Goal: Task Accomplishment & Management: Use online tool/utility

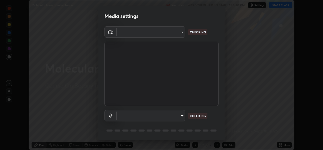
scroll to position [16, 0]
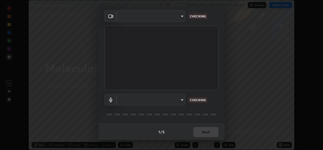
type input "d5dd4d4f0ad50d578cabb58e37a21e958f8cd01c412184e56a13254a0c40bdc7"
type input "36cd9f89a23acff87b04cca3604351d0b29241054667b16386bdc59ab177bbc1"
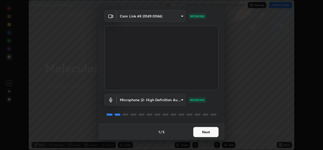
click at [202, 127] on button "Next" at bounding box center [205, 132] width 25 height 10
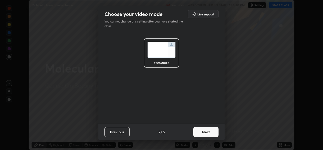
scroll to position [0, 0]
click at [206, 129] on button "Next" at bounding box center [205, 132] width 25 height 10
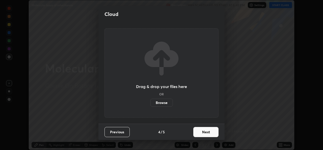
click at [205, 130] on button "Next" at bounding box center [205, 132] width 25 height 10
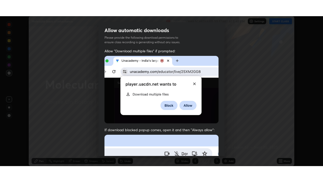
scroll to position [119, 0]
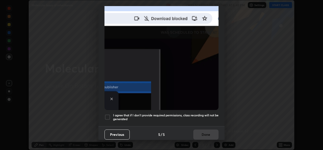
click at [109, 114] on div at bounding box center [108, 117] width 6 height 6
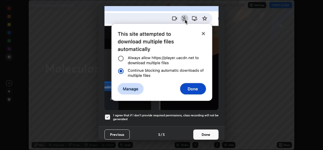
click at [200, 132] on button "Done" at bounding box center [205, 134] width 25 height 10
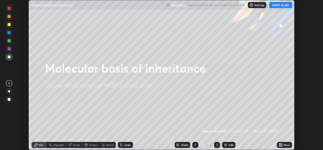
click at [280, 7] on button "START CLASS" at bounding box center [280, 5] width 23 height 6
click at [278, 145] on div "More" at bounding box center [284, 145] width 15 height 6
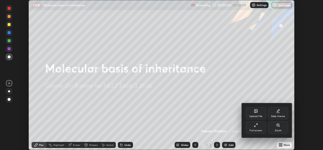
click at [253, 127] on div "Full screen" at bounding box center [256, 127] width 20 height 12
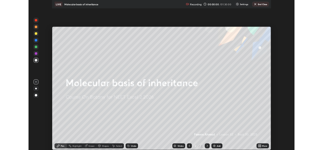
scroll to position [182, 323]
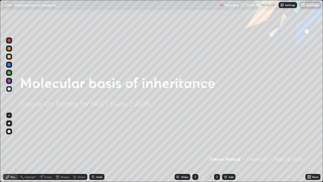
click at [231, 149] on div "Add" at bounding box center [231, 176] width 5 height 3
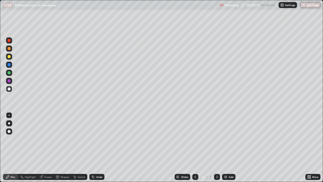
click at [11, 90] on div at bounding box center [9, 89] width 6 height 6
click at [231, 149] on div "Add" at bounding box center [228, 177] width 13 height 6
click at [103, 149] on div "Undo" at bounding box center [96, 177] width 15 height 6
click at [108, 149] on div "Slides 4 / 4 Add" at bounding box center [205, 177] width 201 height 10
click at [102, 149] on div "Undo" at bounding box center [96, 177] width 15 height 6
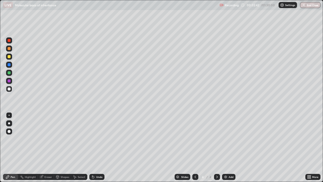
click at [101, 149] on div "Undo" at bounding box center [96, 177] width 15 height 6
click at [103, 149] on div "Undo" at bounding box center [96, 177] width 15 height 6
click at [102, 149] on div "Undo" at bounding box center [96, 177] width 15 height 6
click at [101, 149] on div "Undo" at bounding box center [96, 177] width 15 height 6
click at [235, 149] on div "Add" at bounding box center [228, 177] width 13 height 6
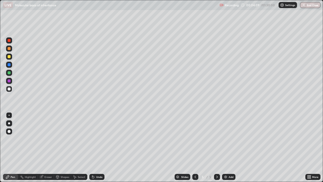
click at [12, 58] on div at bounding box center [9, 57] width 6 height 6
click at [12, 88] on div at bounding box center [9, 89] width 6 height 6
click at [10, 72] on div at bounding box center [9, 72] width 3 height 3
click at [11, 90] on div at bounding box center [9, 89] width 6 height 6
click at [12, 73] on div at bounding box center [9, 73] width 6 height 6
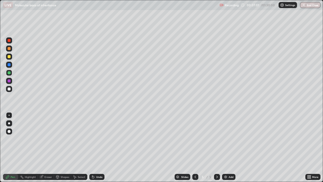
click at [11, 57] on div at bounding box center [9, 57] width 6 height 6
click at [7, 89] on div at bounding box center [9, 89] width 6 height 6
click at [101, 149] on div "Undo" at bounding box center [99, 176] width 6 height 3
click at [100, 149] on div "Undo" at bounding box center [99, 176] width 6 height 3
click at [101, 149] on div "Undo" at bounding box center [96, 177] width 15 height 6
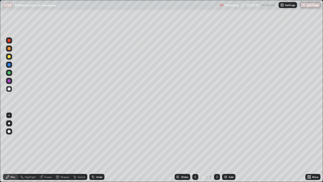
click at [101, 149] on div "Undo" at bounding box center [96, 177] width 15 height 6
click at [103, 149] on div "Undo" at bounding box center [96, 177] width 15 height 6
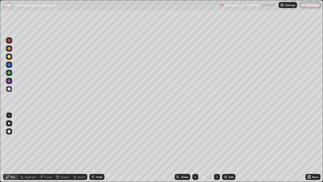
click at [104, 149] on div "Undo" at bounding box center [96, 177] width 15 height 6
click at [103, 149] on div "Undo" at bounding box center [96, 177] width 15 height 6
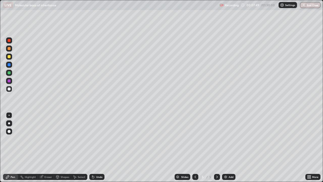
click at [103, 149] on div "Undo" at bounding box center [96, 177] width 15 height 6
click at [232, 149] on div "Add" at bounding box center [231, 176] width 5 height 3
click at [10, 56] on div at bounding box center [9, 56] width 3 height 3
click at [95, 149] on div "Undo" at bounding box center [96, 177] width 15 height 6
click at [97, 149] on div "Undo" at bounding box center [99, 176] width 6 height 3
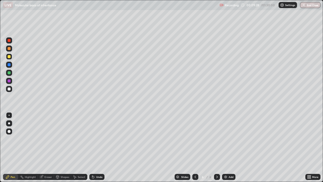
click at [10, 89] on div at bounding box center [9, 88] width 3 height 3
click at [9, 72] on div at bounding box center [9, 72] width 3 height 3
click at [10, 89] on div at bounding box center [9, 88] width 3 height 3
click at [11, 39] on div at bounding box center [9, 40] width 6 height 6
click at [9, 57] on div at bounding box center [9, 56] width 3 height 3
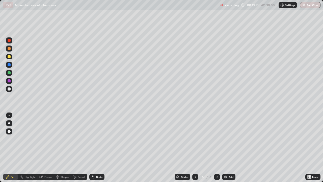
click at [12, 90] on div at bounding box center [9, 89] width 8 height 8
click at [11, 57] on div at bounding box center [9, 57] width 6 height 6
click at [11, 89] on div at bounding box center [9, 89] width 6 height 6
click at [9, 57] on div at bounding box center [9, 56] width 3 height 3
click at [11, 48] on div at bounding box center [9, 48] width 6 height 6
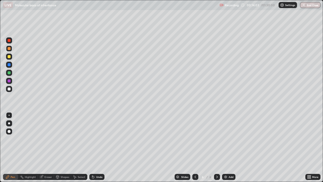
click at [12, 90] on div at bounding box center [9, 89] width 6 height 6
click at [96, 149] on div "Undo" at bounding box center [99, 176] width 6 height 3
click at [99, 149] on div "Undo" at bounding box center [99, 176] width 6 height 3
click at [97, 149] on div "Undo" at bounding box center [99, 176] width 6 height 3
click at [100, 149] on div "Undo" at bounding box center [99, 176] width 6 height 3
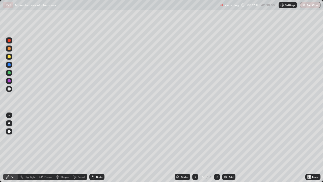
click at [230, 149] on div "Add" at bounding box center [231, 176] width 5 height 3
click at [11, 57] on div at bounding box center [9, 57] width 6 height 6
click at [11, 88] on div at bounding box center [9, 89] width 6 height 6
click at [231, 149] on div "Add" at bounding box center [231, 176] width 5 height 3
click at [228, 149] on div "Add" at bounding box center [228, 177] width 13 height 6
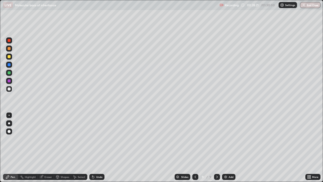
click at [195, 149] on icon at bounding box center [195, 177] width 4 height 4
click at [49, 149] on div "Eraser" at bounding box center [48, 176] width 8 height 3
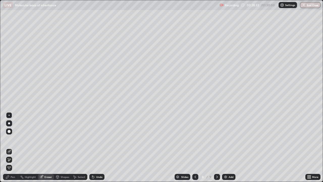
click at [9, 149] on span "Erase all" at bounding box center [9, 167] width 6 height 3
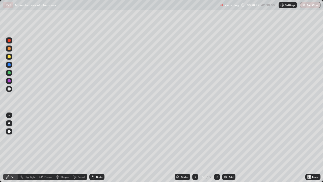
click at [9, 56] on div at bounding box center [9, 56] width 3 height 3
click at [11, 90] on div at bounding box center [9, 89] width 6 height 6
click at [100, 149] on div "Undo" at bounding box center [96, 177] width 15 height 6
click at [99, 149] on div "Undo" at bounding box center [99, 176] width 6 height 3
click at [12, 56] on div at bounding box center [9, 57] width 6 height 6
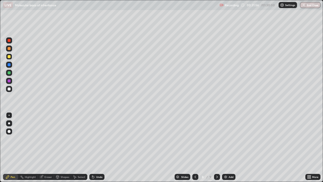
click at [98, 149] on div "Undo" at bounding box center [99, 176] width 6 height 3
click at [11, 89] on div at bounding box center [9, 89] width 6 height 6
click at [9, 57] on div at bounding box center [9, 56] width 3 height 3
click at [11, 89] on div at bounding box center [9, 89] width 6 height 6
click at [101, 149] on div "Undo" at bounding box center [96, 177] width 15 height 6
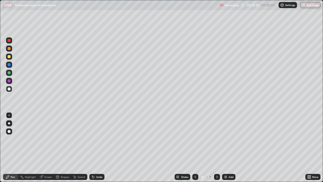
click at [103, 149] on div "Undo" at bounding box center [95, 177] width 17 height 10
click at [232, 149] on div "Add" at bounding box center [231, 176] width 5 height 3
click at [10, 89] on div at bounding box center [9, 88] width 3 height 3
click at [103, 149] on div "Undo" at bounding box center [96, 177] width 15 height 6
click at [100, 149] on div "Undo" at bounding box center [99, 176] width 6 height 3
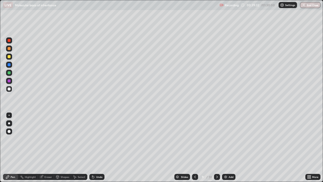
click at [101, 149] on div "Undo" at bounding box center [99, 176] width 6 height 3
click at [97, 149] on div "Undo" at bounding box center [95, 177] width 17 height 10
click at [98, 149] on div "Undo" at bounding box center [99, 176] width 6 height 3
click at [99, 149] on div "Undo" at bounding box center [99, 176] width 6 height 3
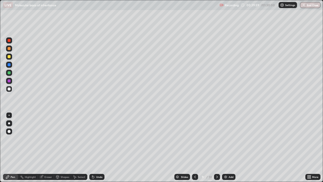
click at [101, 149] on div "Undo" at bounding box center [96, 177] width 15 height 6
click at [103, 149] on div "Undo" at bounding box center [95, 177] width 17 height 10
click at [233, 149] on div "Add" at bounding box center [231, 176] width 5 height 3
click at [100, 149] on div "Undo" at bounding box center [99, 176] width 6 height 3
click at [99, 149] on div "Undo" at bounding box center [99, 176] width 6 height 3
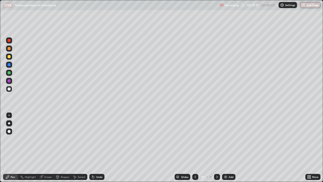
click at [100, 149] on div "Undo" at bounding box center [99, 176] width 6 height 3
click at [101, 149] on div "Undo" at bounding box center [99, 176] width 6 height 3
click at [102, 149] on div "Undo" at bounding box center [96, 177] width 15 height 6
click at [103, 149] on div "Undo" at bounding box center [96, 177] width 15 height 6
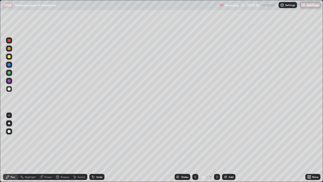
click at [103, 149] on div "Undo" at bounding box center [96, 177] width 15 height 6
click at [104, 149] on div "Undo" at bounding box center [96, 177] width 15 height 6
click at [231, 149] on div "Add" at bounding box center [231, 176] width 5 height 3
click at [11, 56] on div at bounding box center [9, 57] width 6 height 6
click at [12, 91] on div at bounding box center [9, 89] width 6 height 6
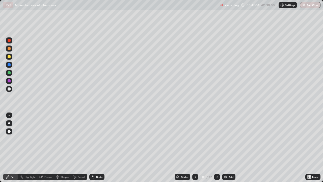
click at [101, 149] on div "Undo" at bounding box center [96, 177] width 15 height 6
click at [98, 149] on div "Undo" at bounding box center [99, 176] width 6 height 3
click at [96, 149] on div "Undo" at bounding box center [96, 177] width 15 height 6
click at [93, 149] on div "Undo" at bounding box center [96, 177] width 15 height 6
click at [91, 149] on div "Undo" at bounding box center [96, 177] width 15 height 6
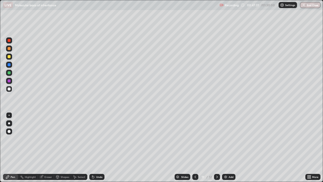
click at [93, 149] on div "Undo" at bounding box center [96, 177] width 15 height 6
click at [12, 56] on div at bounding box center [9, 57] width 6 height 6
click at [234, 149] on div "Add" at bounding box center [228, 177] width 13 height 6
click at [11, 88] on div at bounding box center [9, 89] width 6 height 6
click at [97, 149] on div "Undo" at bounding box center [99, 176] width 6 height 3
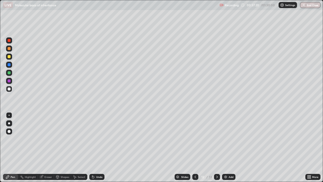
click at [95, 149] on div "Undo" at bounding box center [96, 177] width 15 height 6
click at [231, 149] on div "Add" at bounding box center [231, 176] width 5 height 3
click at [12, 58] on div at bounding box center [9, 57] width 6 height 6
click at [10, 89] on div at bounding box center [9, 88] width 3 height 3
click at [94, 149] on icon at bounding box center [93, 177] width 4 height 4
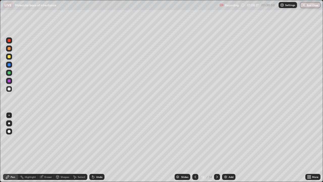
click at [231, 149] on div "Add" at bounding box center [231, 176] width 5 height 3
click at [195, 149] on icon at bounding box center [196, 176] width 2 height 3
click at [217, 149] on icon at bounding box center [217, 177] width 4 height 4
click at [8, 88] on div at bounding box center [9, 88] width 3 height 3
click at [11, 57] on div at bounding box center [9, 57] width 6 height 6
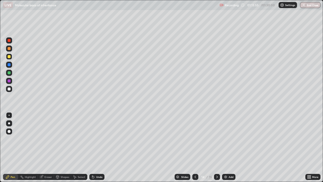
click at [99, 149] on div "Undo" at bounding box center [99, 176] width 6 height 3
click at [99, 149] on div "Undo" at bounding box center [96, 177] width 15 height 6
click at [231, 149] on div "Add" at bounding box center [228, 177] width 13 height 6
click at [10, 89] on div at bounding box center [9, 88] width 3 height 3
click at [10, 41] on div at bounding box center [9, 40] width 3 height 3
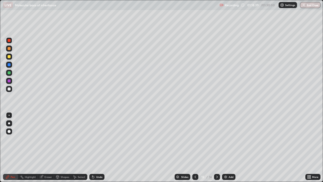
click at [10, 56] on div at bounding box center [9, 56] width 3 height 3
click at [96, 149] on div "Undo" at bounding box center [99, 176] width 6 height 3
click at [9, 89] on div at bounding box center [9, 88] width 3 height 3
click at [99, 149] on div "Undo" at bounding box center [99, 176] width 6 height 3
click at [102, 149] on div "Undo" at bounding box center [96, 177] width 15 height 6
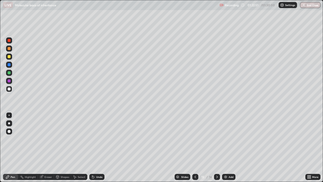
click at [101, 149] on div "Undo" at bounding box center [99, 176] width 6 height 3
click at [310, 6] on button "End Class" at bounding box center [311, 5] width 20 height 6
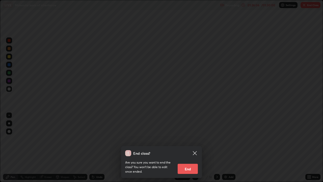
click at [189, 149] on button "End" at bounding box center [188, 169] width 20 height 10
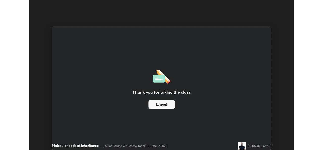
scroll to position [25097, 24924]
